Goal: Task Accomplishment & Management: Manage account settings

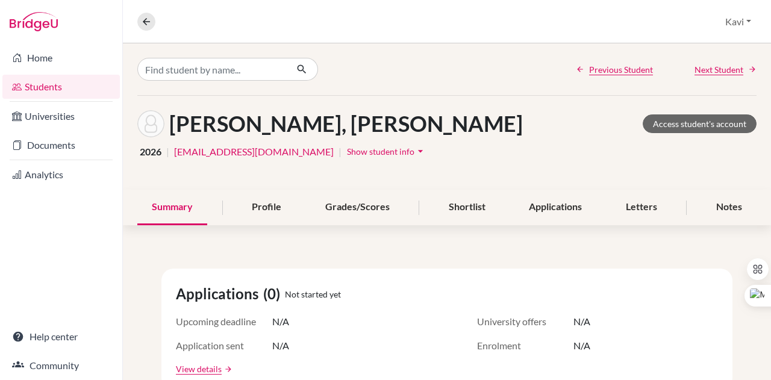
click at [414, 152] on icon "arrow_drop_down" at bounding box center [420, 151] width 12 height 12
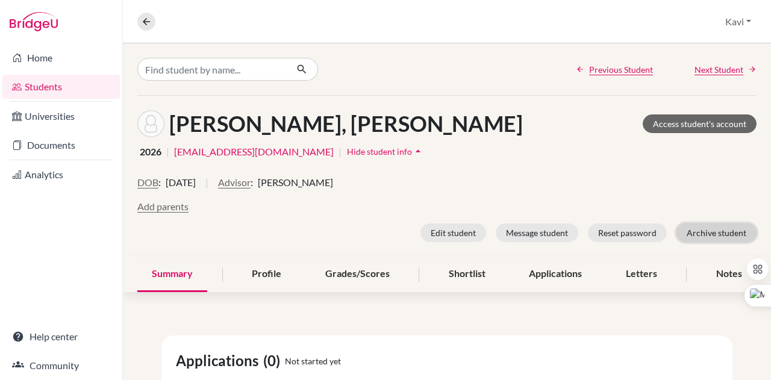
click at [706, 235] on button "Archive student" at bounding box center [716, 232] width 80 height 19
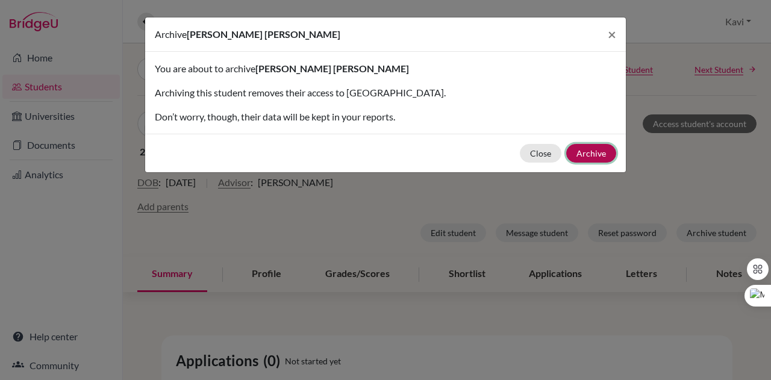
click at [600, 151] on button "Archive" at bounding box center [591, 153] width 50 height 19
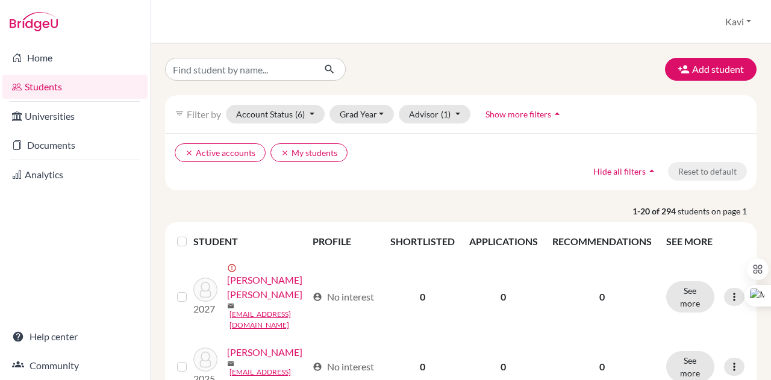
scroll to position [570, 0]
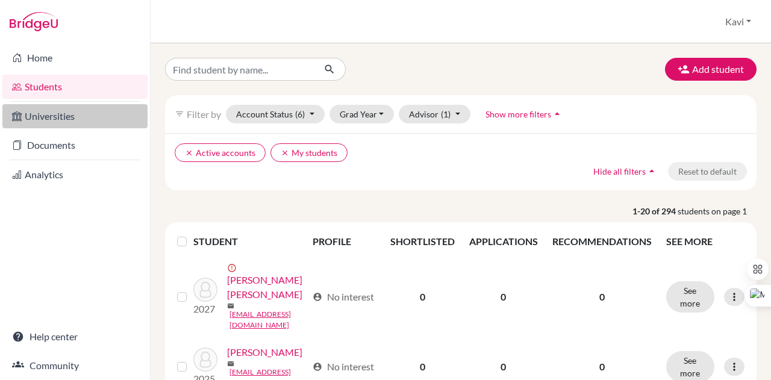
click at [53, 116] on link "Universities" at bounding box center [74, 116] width 145 height 24
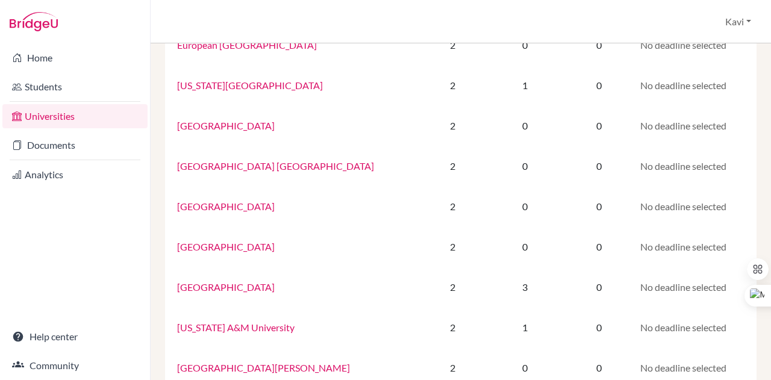
scroll to position [842, 0]
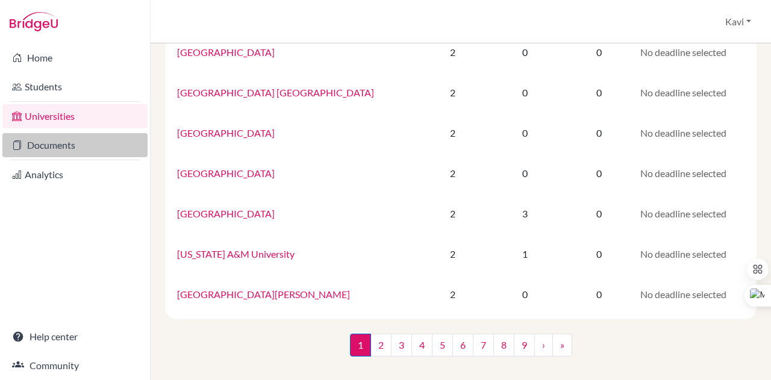
click at [59, 140] on link "Documents" at bounding box center [74, 145] width 145 height 24
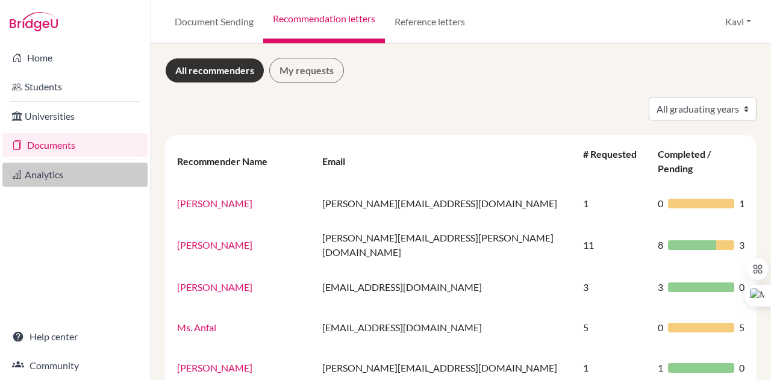
click at [30, 179] on link "Analytics" at bounding box center [74, 175] width 145 height 24
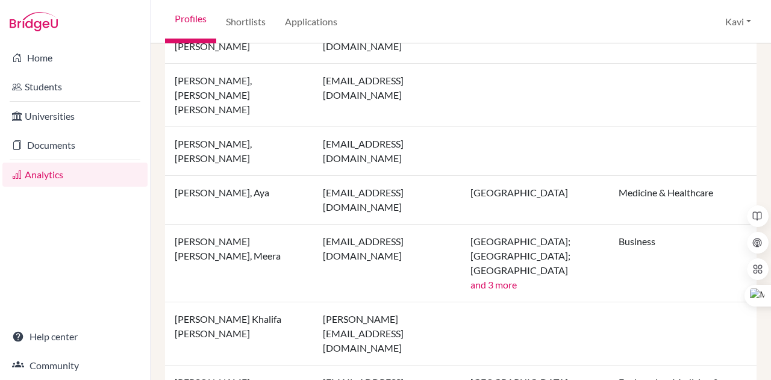
scroll to position [1288, 0]
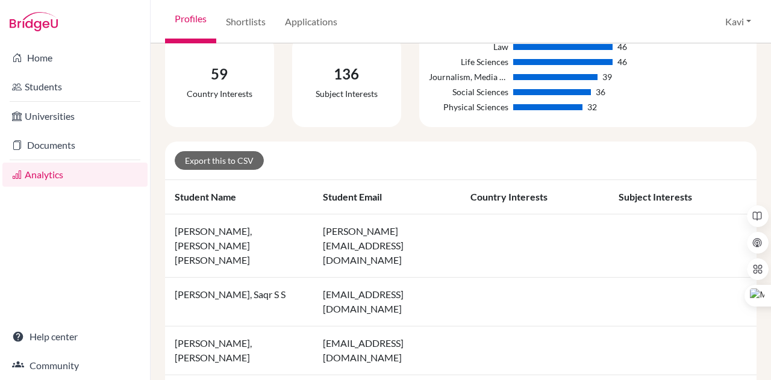
scroll to position [181, 0]
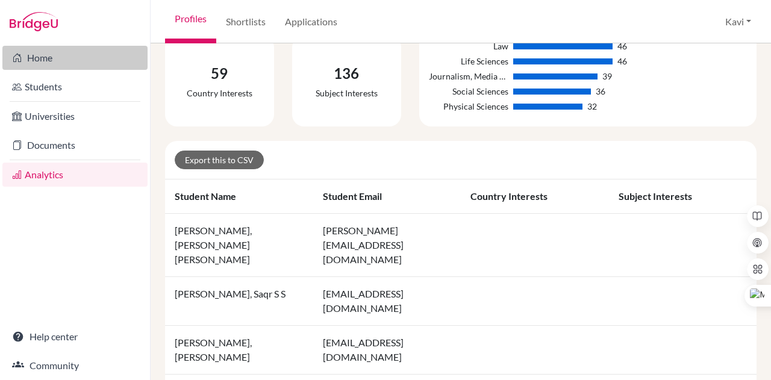
click at [64, 58] on link "Home" at bounding box center [74, 58] width 145 height 24
